Goal: Task Accomplishment & Management: Use online tool/utility

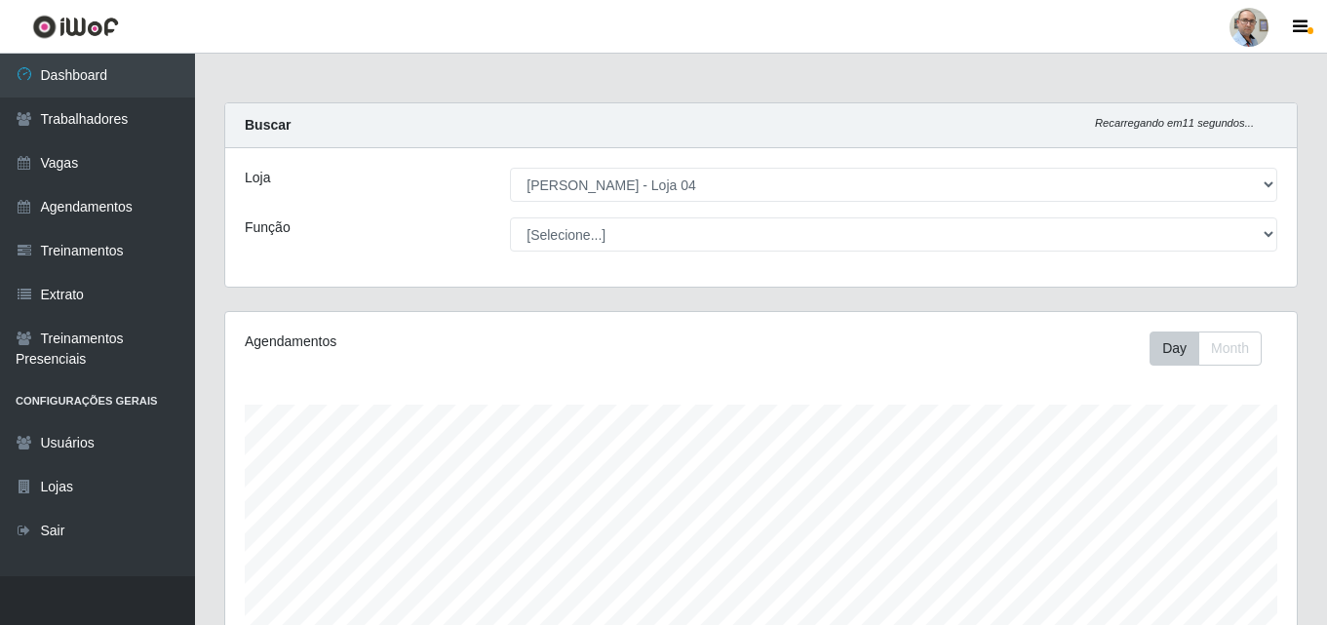
select select "251"
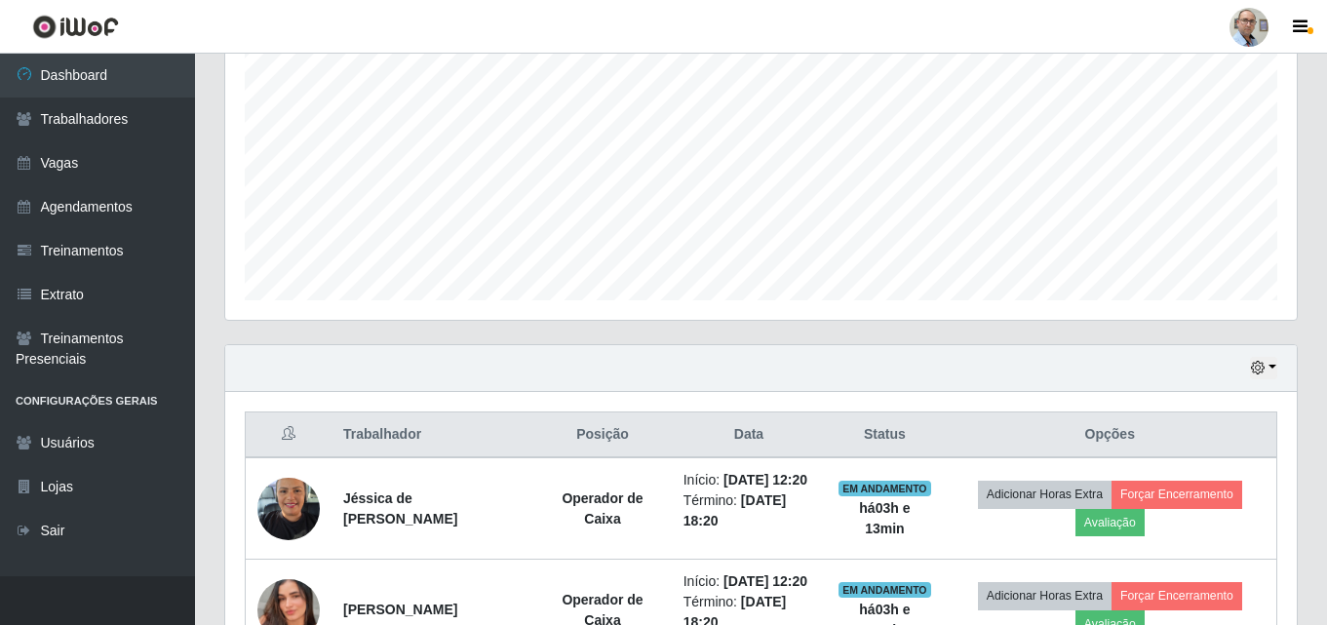
scroll to position [396, 0]
click at [1259, 371] on icon "button" at bounding box center [1258, 369] width 14 height 14
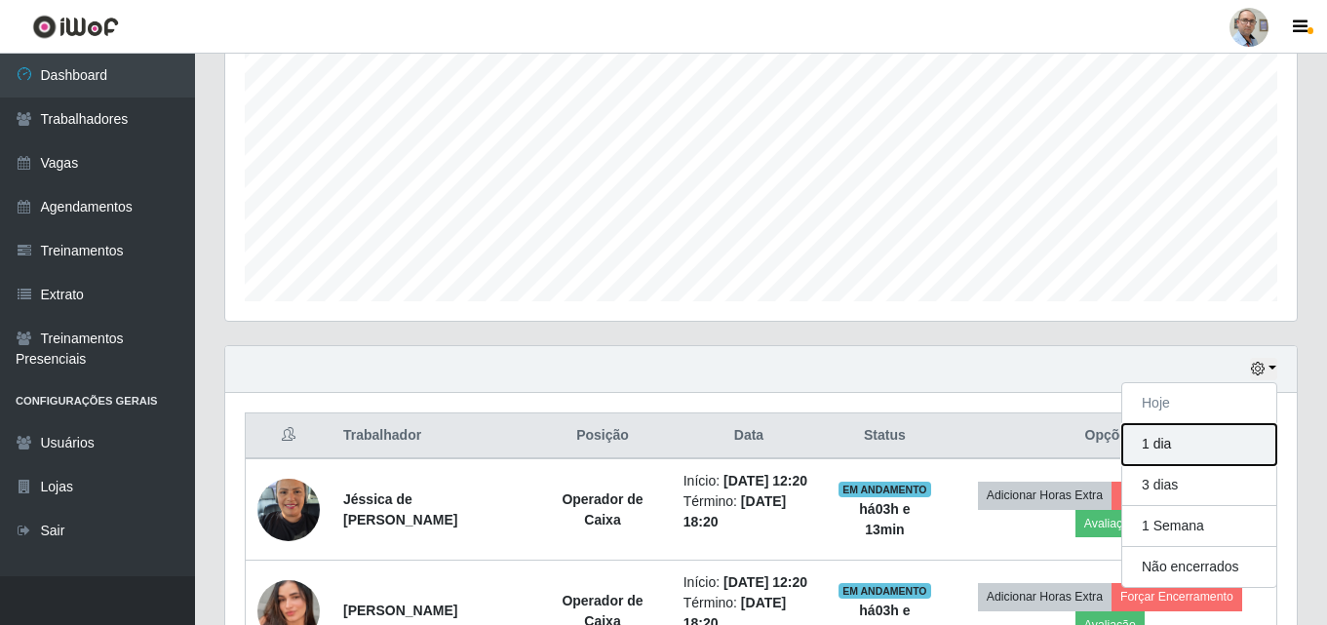
click at [1189, 449] on button "1 dia" at bounding box center [1200, 444] width 154 height 41
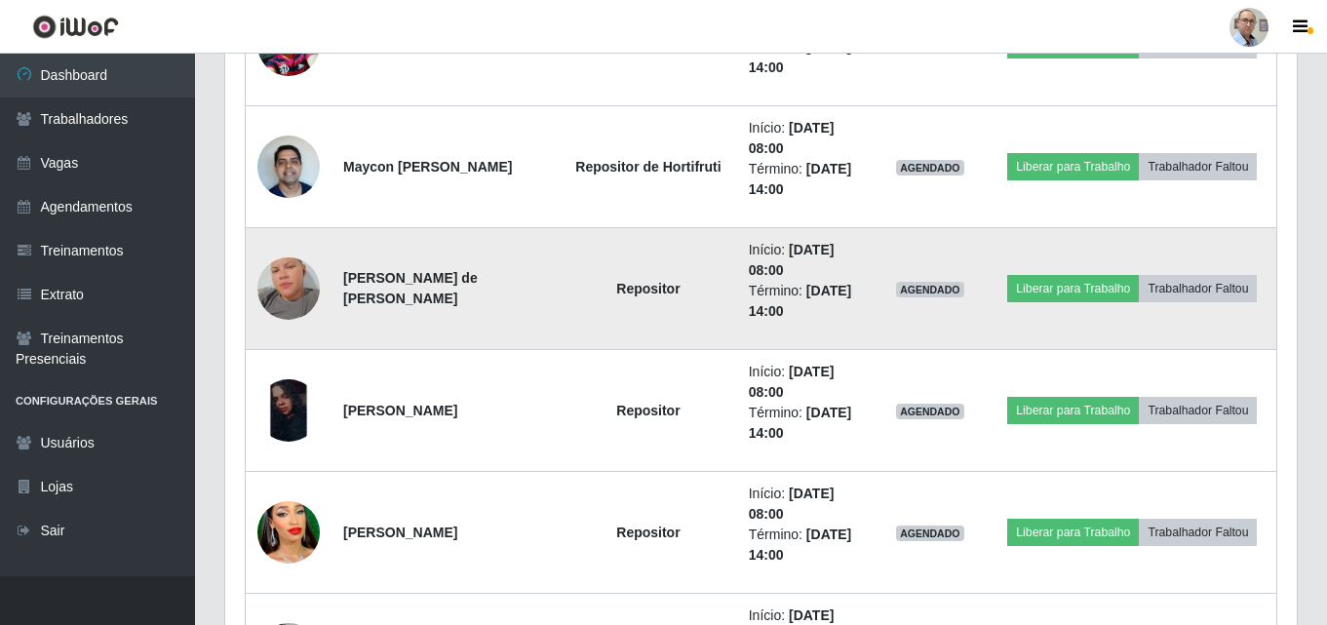
scroll to position [1664, 0]
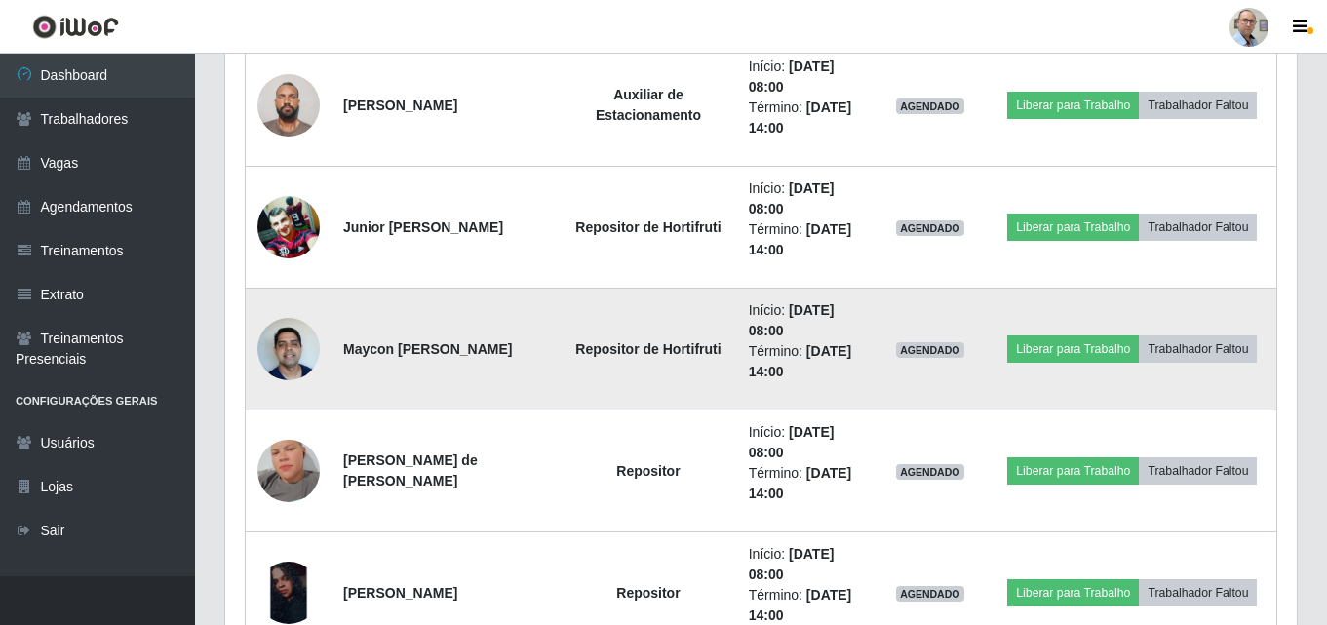
click at [302, 347] on img at bounding box center [289, 348] width 62 height 83
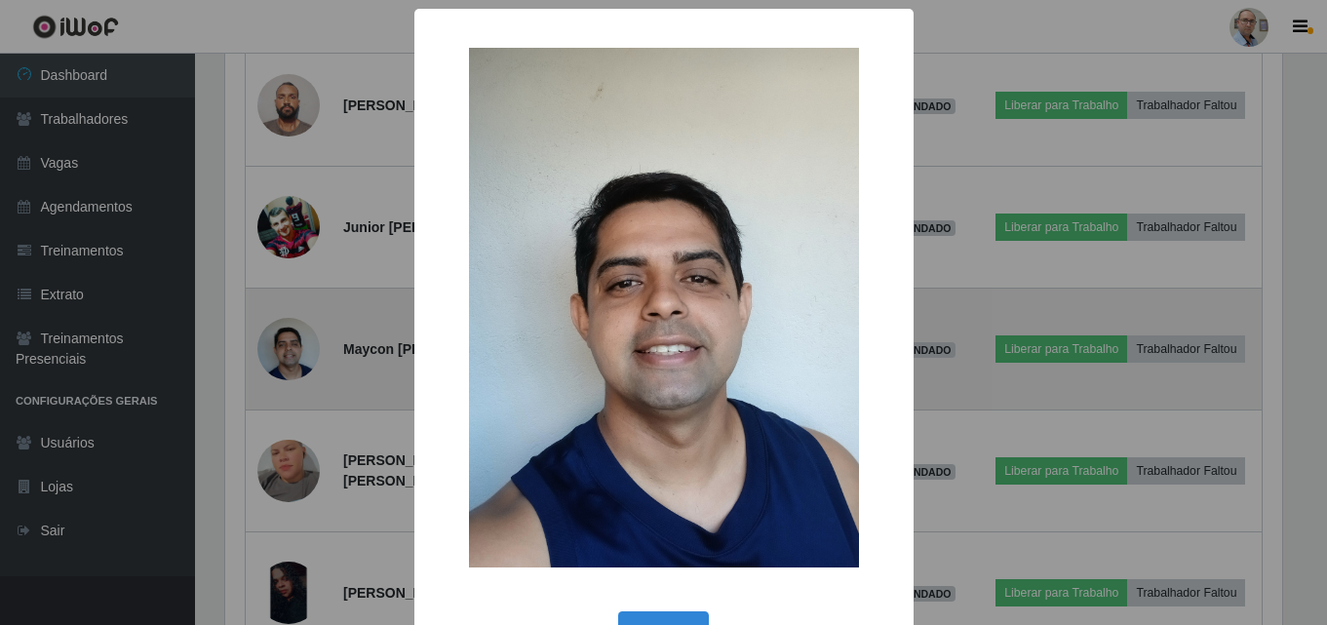
scroll to position [405, 1062]
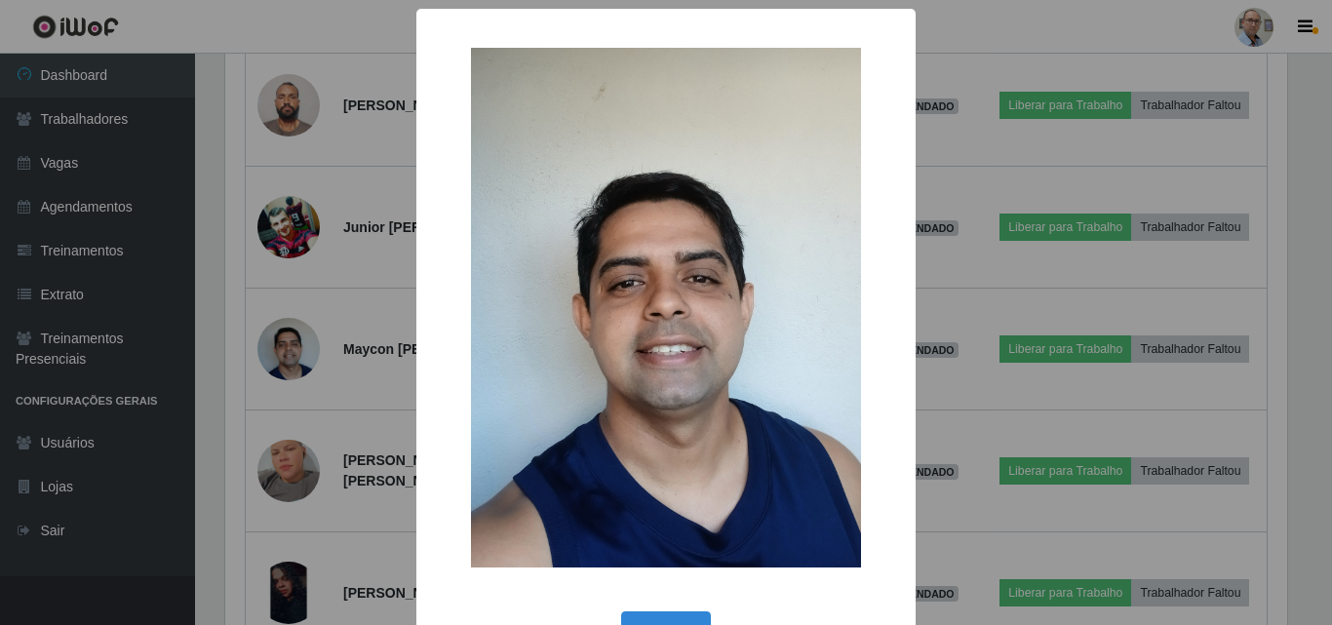
click at [967, 397] on div "× OK Cancel" at bounding box center [666, 312] width 1332 height 625
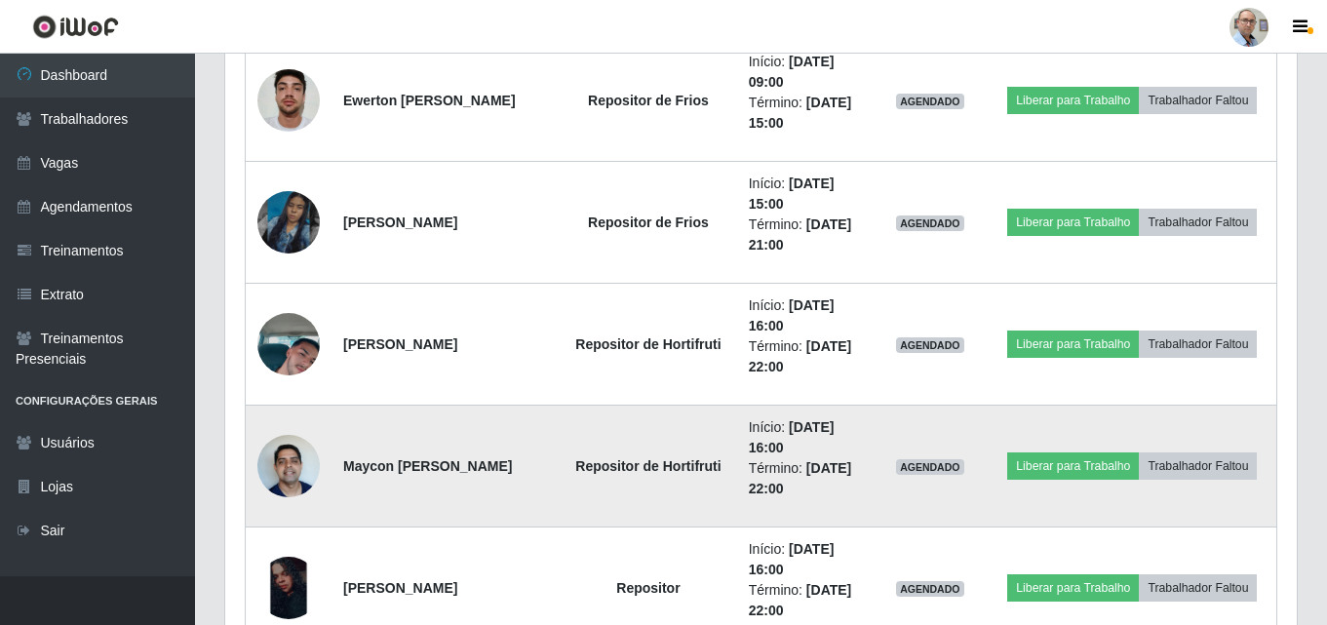
scroll to position [3225, 0]
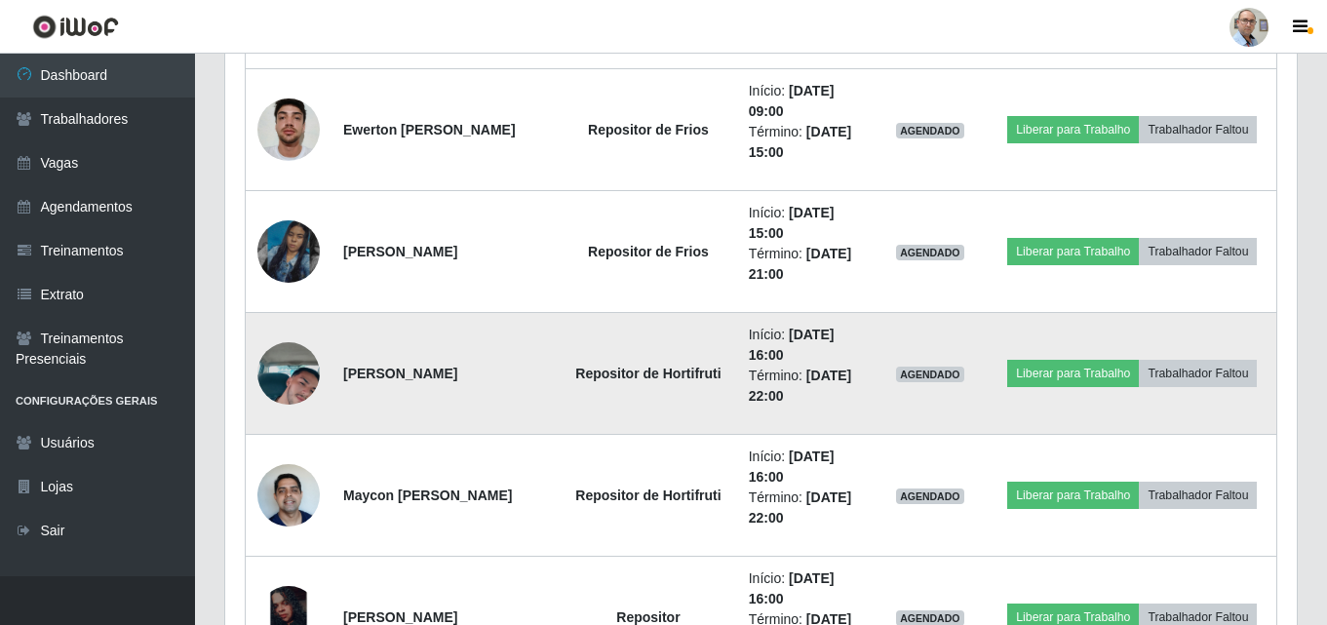
click at [306, 389] on img at bounding box center [289, 373] width 62 height 111
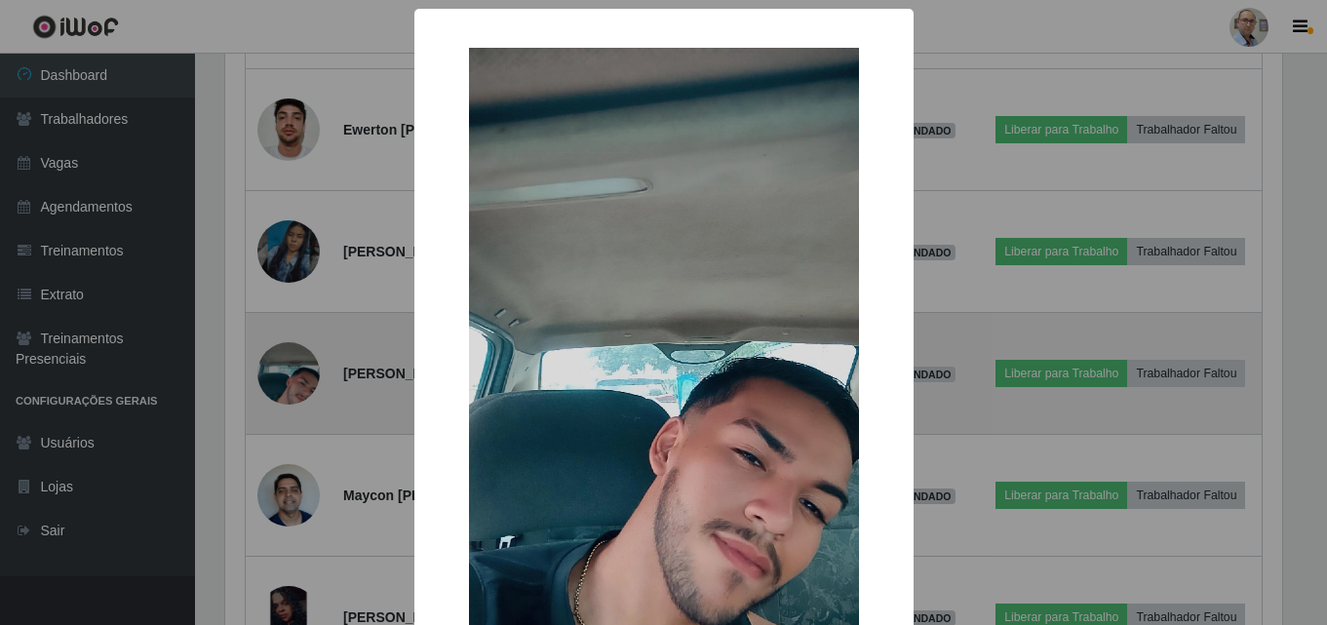
scroll to position [405, 1062]
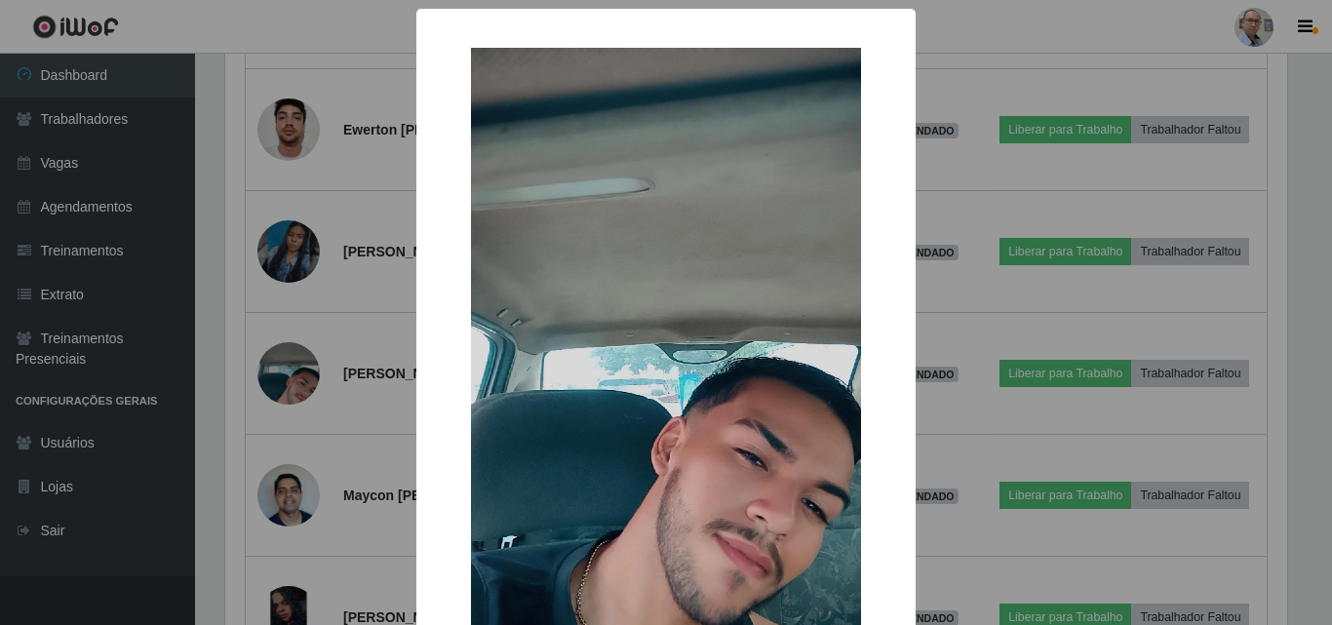
click at [955, 406] on div "× OK Cancel" at bounding box center [666, 312] width 1332 height 625
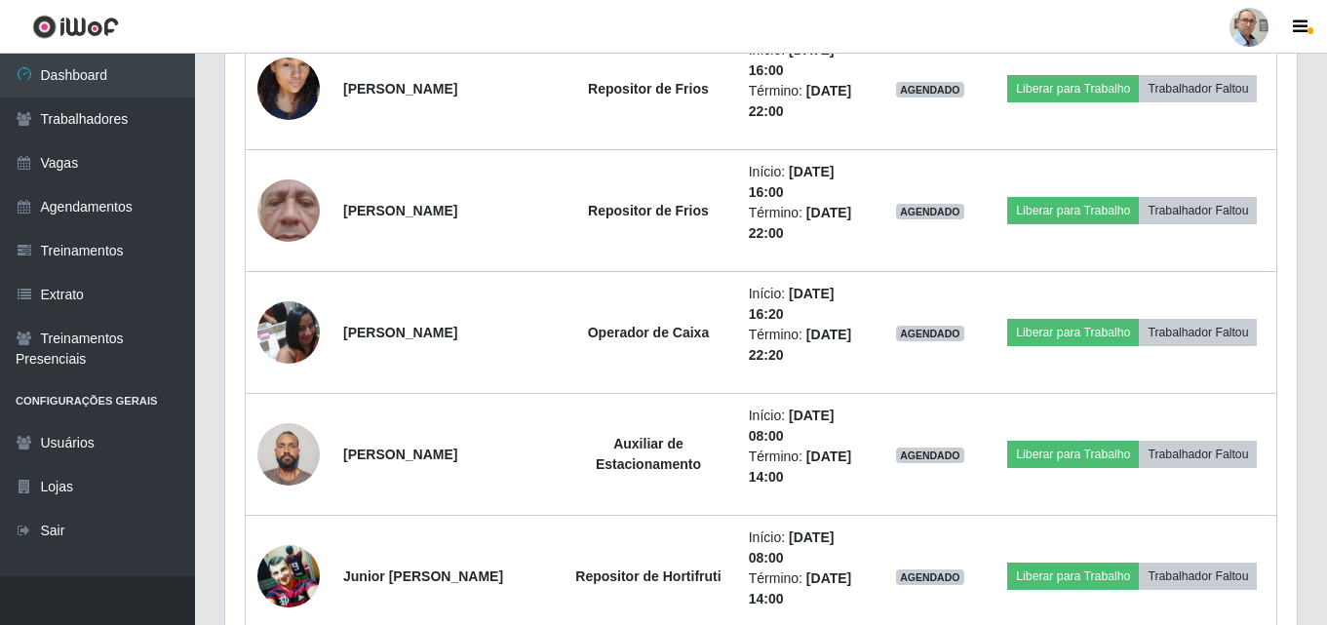
scroll to position [1323, 0]
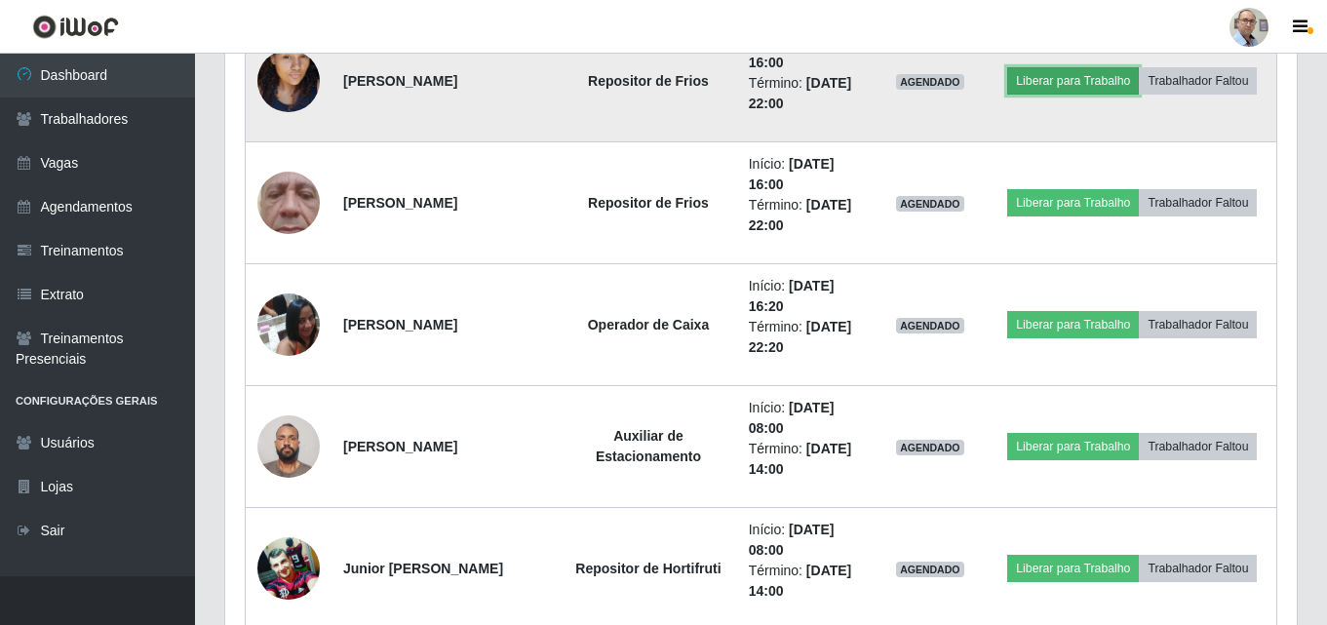
click at [1097, 81] on button "Liberar para Trabalho" at bounding box center [1074, 80] width 132 height 27
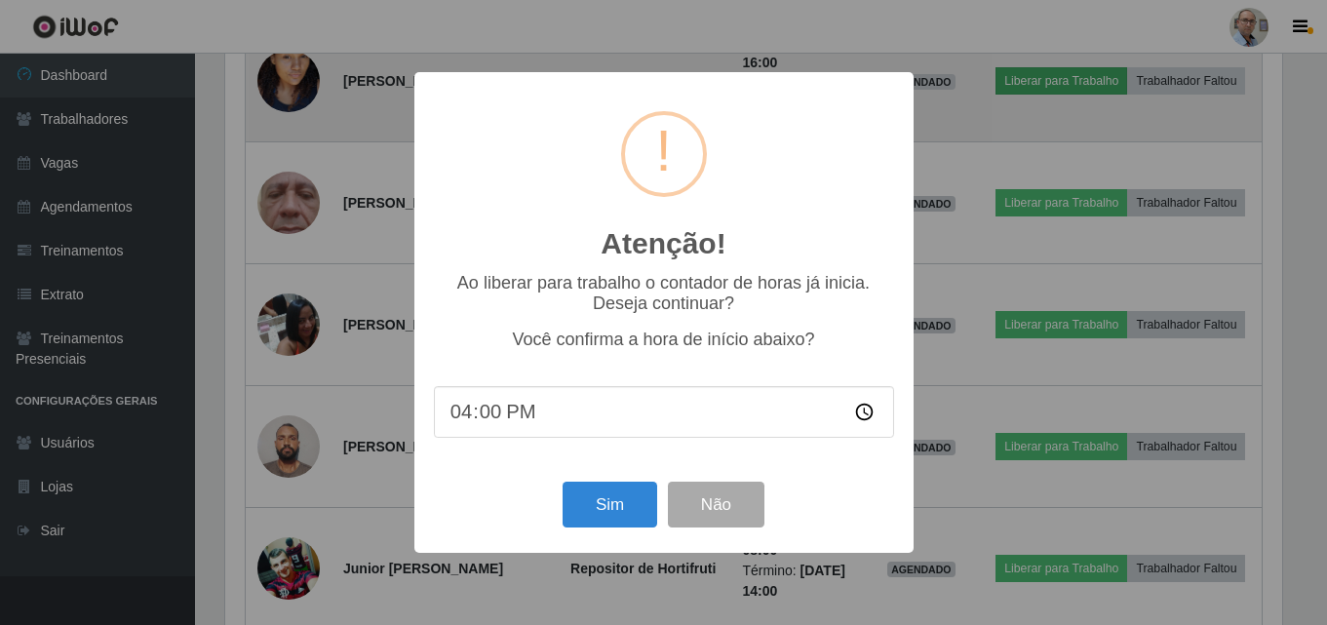
scroll to position [405, 1062]
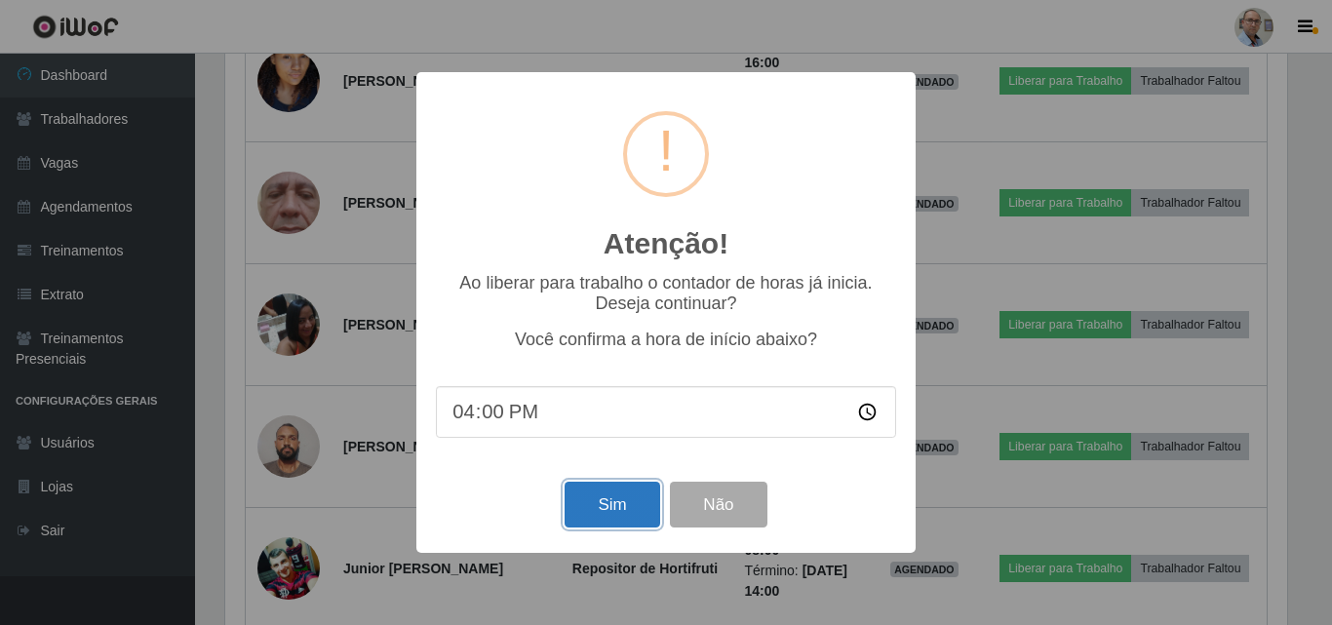
click at [606, 504] on button "Sim" at bounding box center [612, 505] width 95 height 46
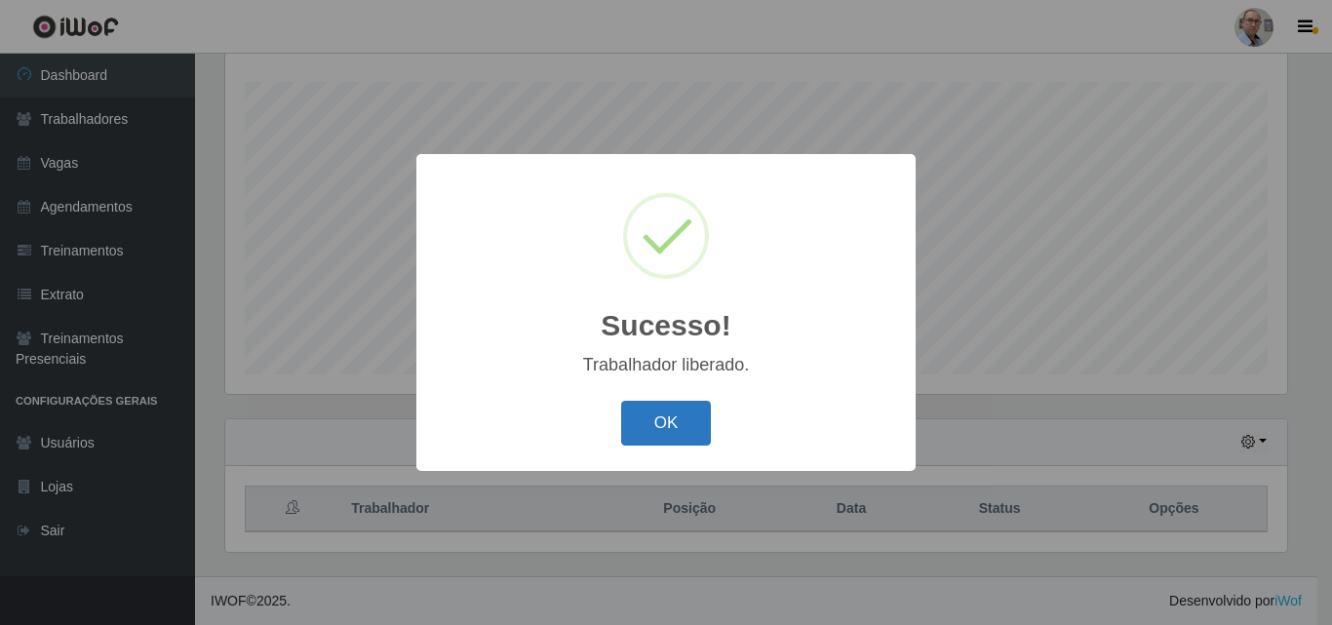
click at [651, 431] on button "OK" at bounding box center [666, 424] width 91 height 46
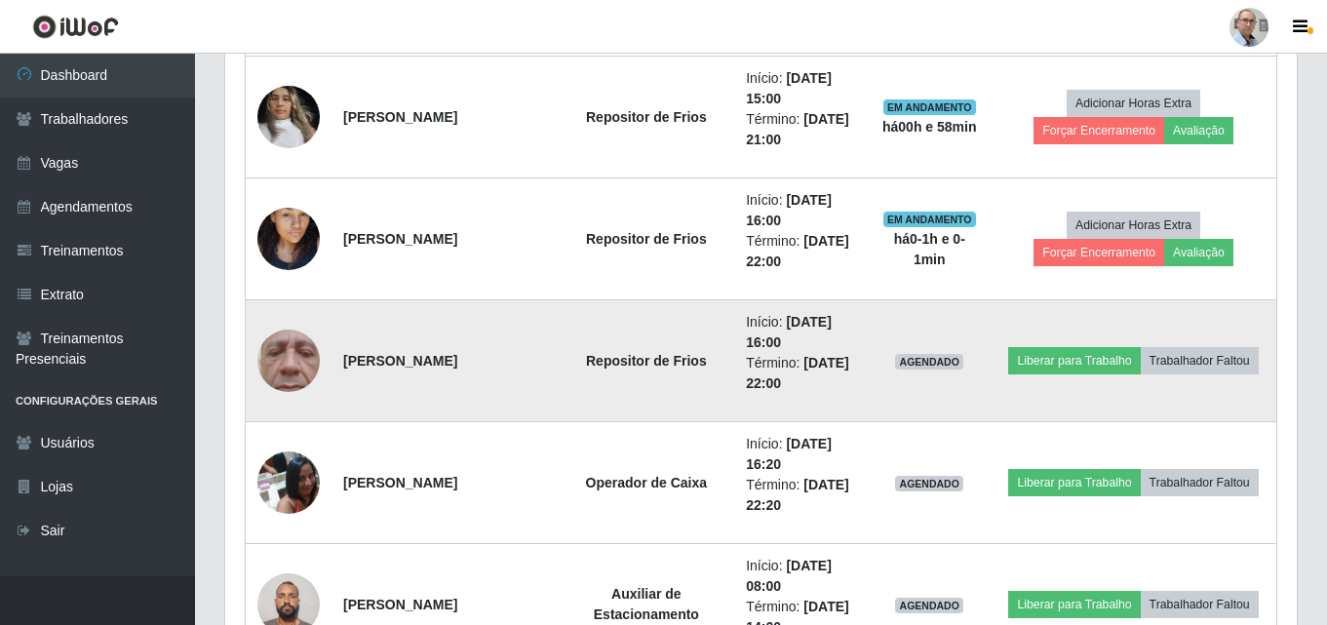
scroll to position [1170, 0]
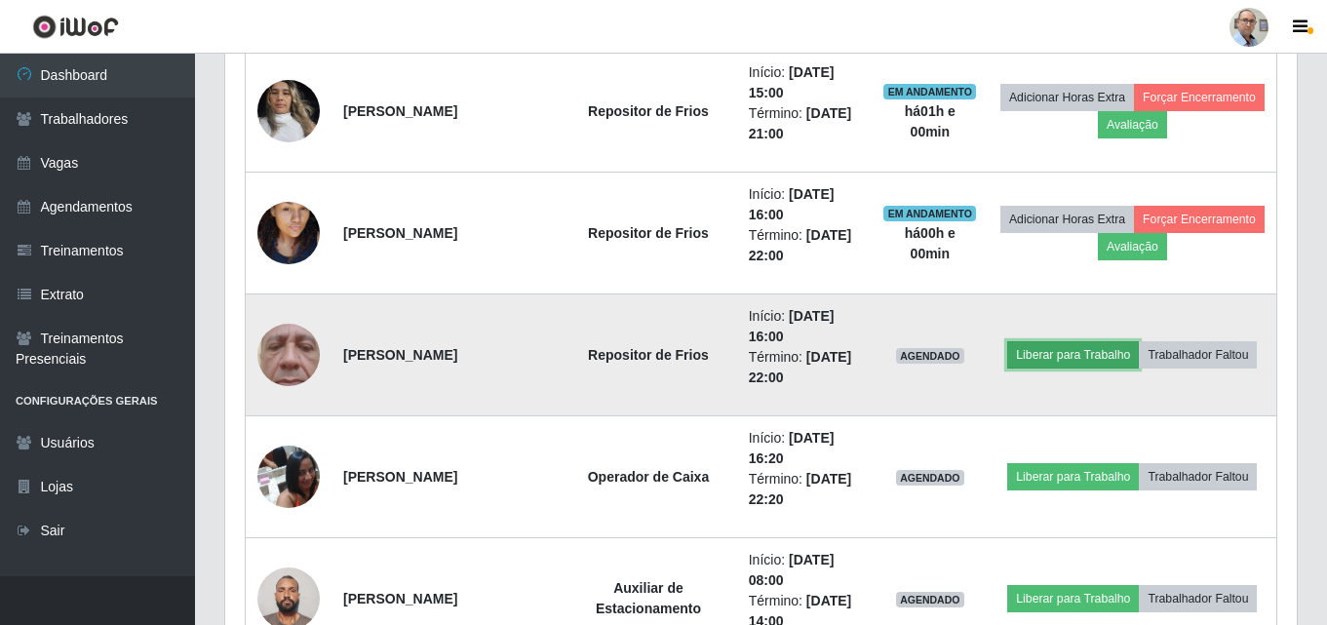
click at [1065, 359] on button "Liberar para Trabalho" at bounding box center [1074, 354] width 132 height 27
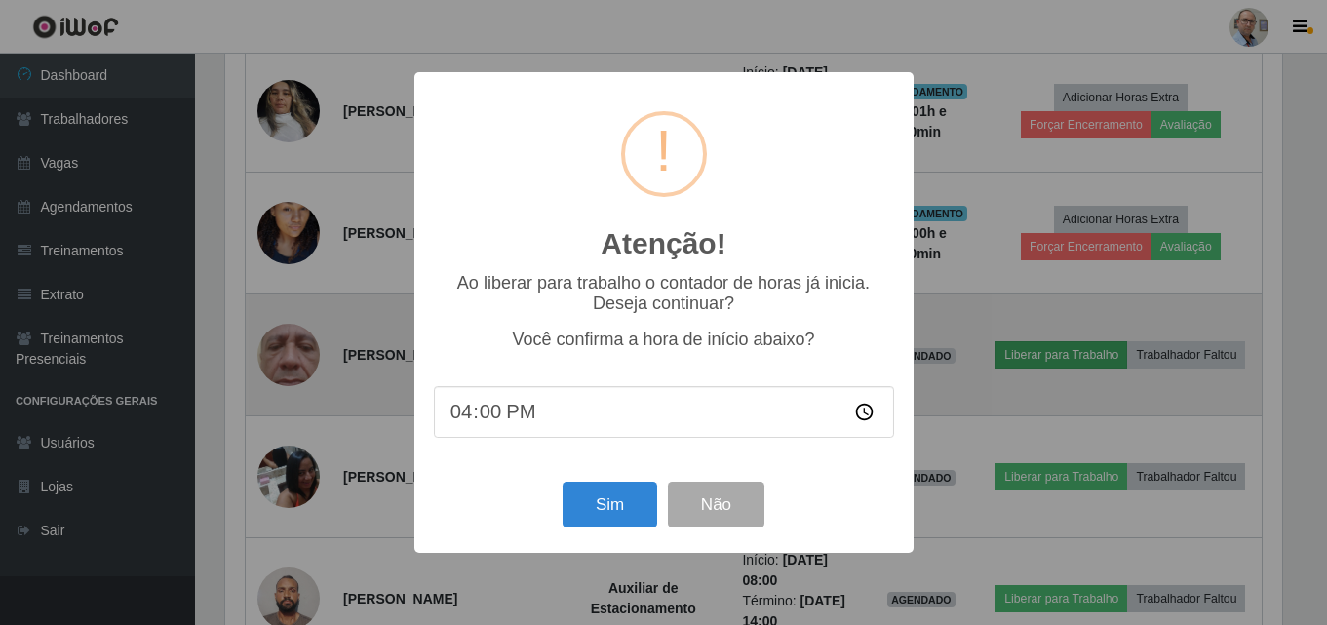
scroll to position [405, 1062]
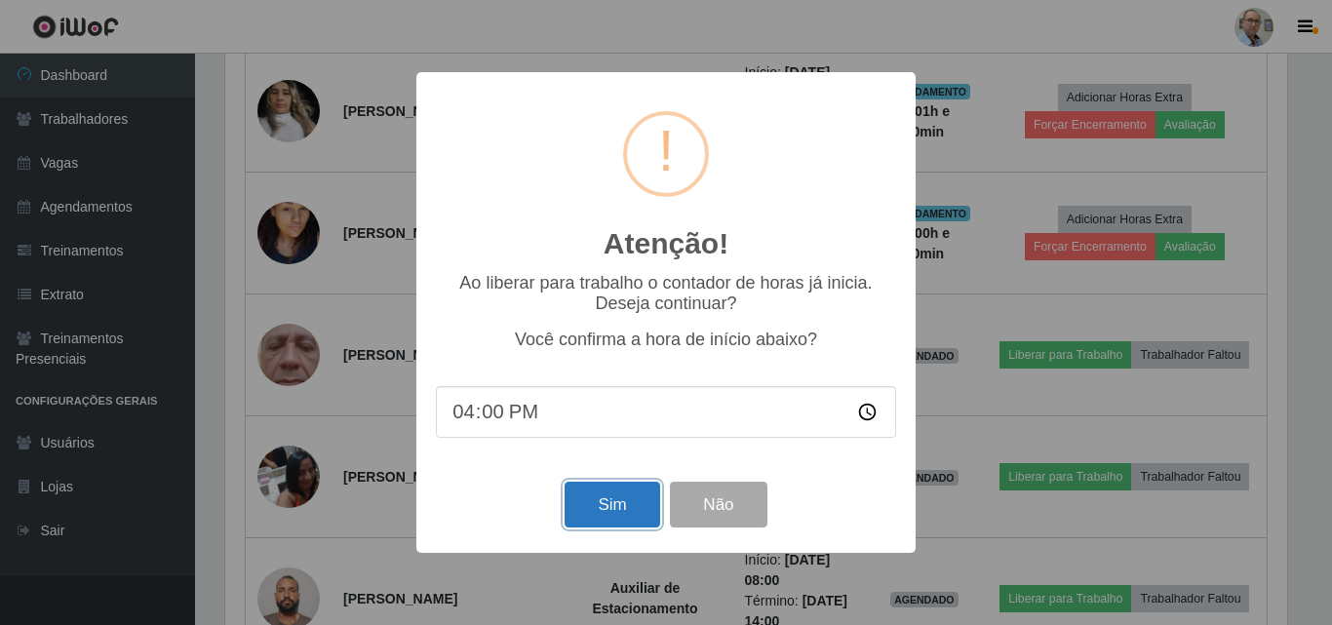
click at [614, 498] on button "Sim" at bounding box center [612, 505] width 95 height 46
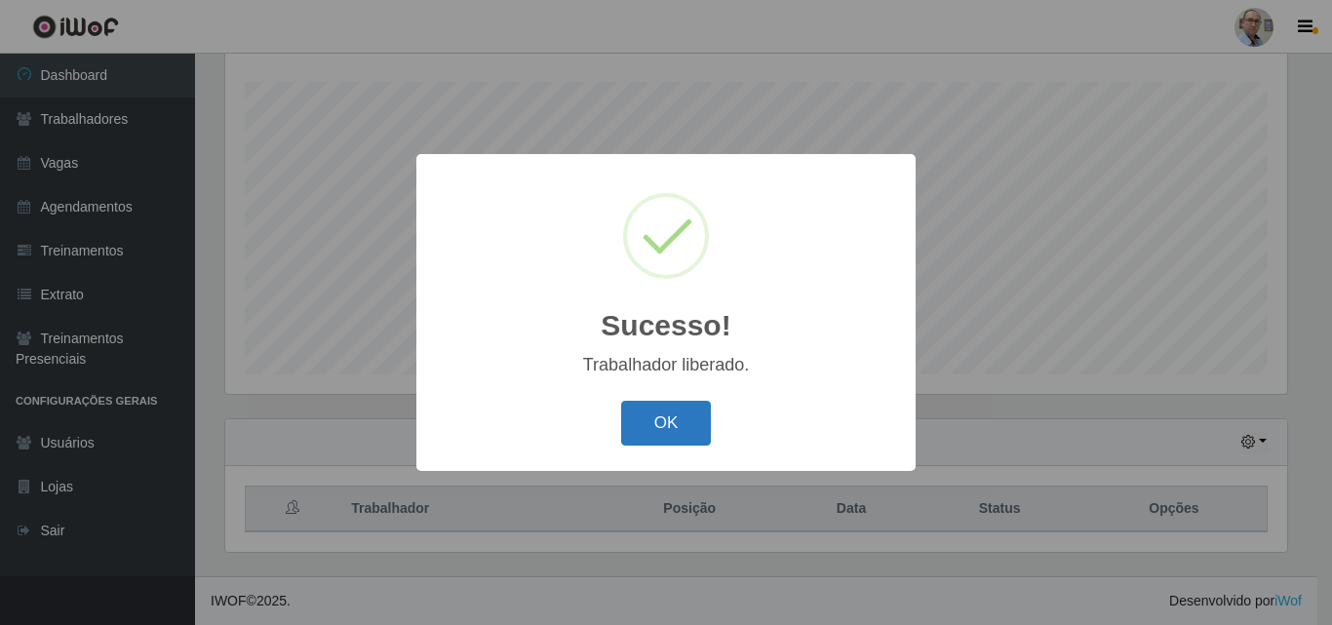
click at [666, 419] on button "OK" at bounding box center [666, 424] width 91 height 46
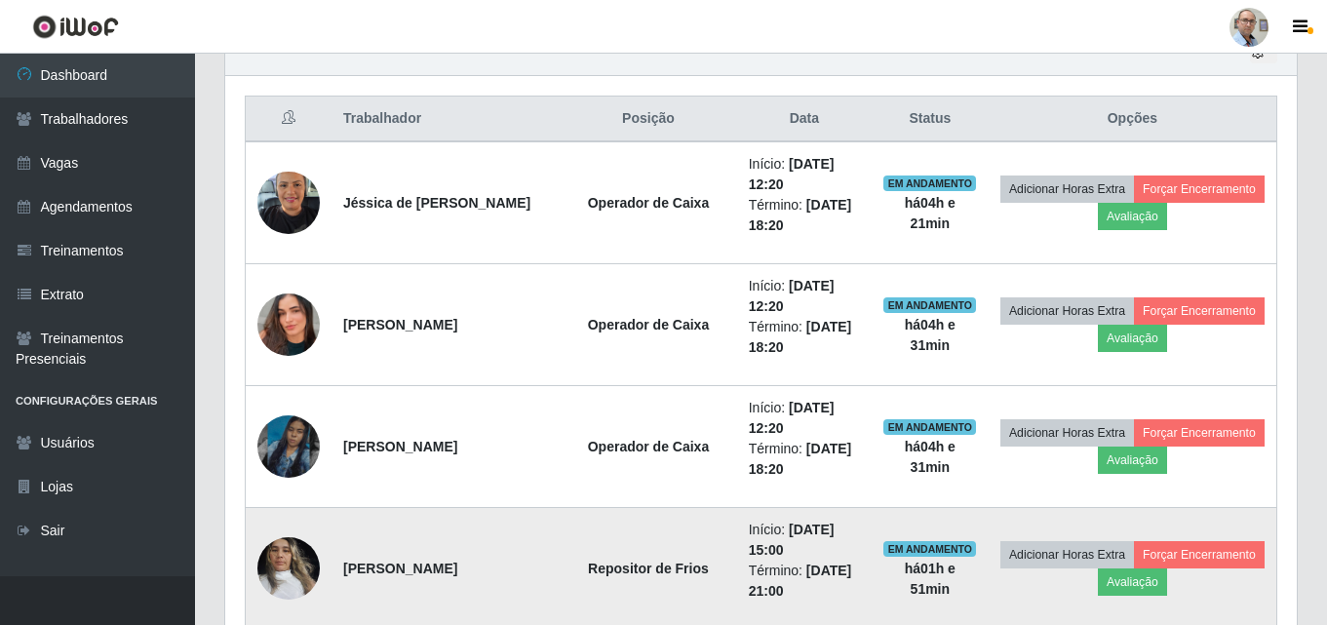
scroll to position [420, 0]
